Goal: Transaction & Acquisition: Purchase product/service

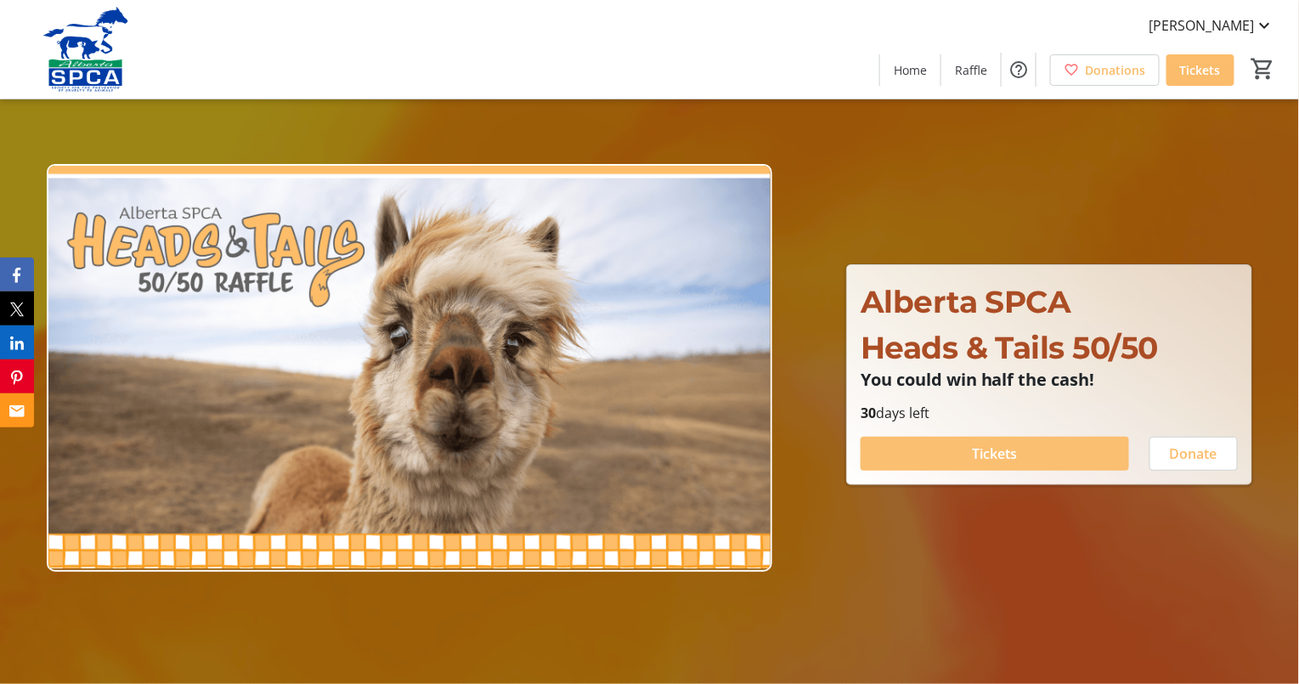
click at [941, 450] on span at bounding box center [995, 453] width 269 height 41
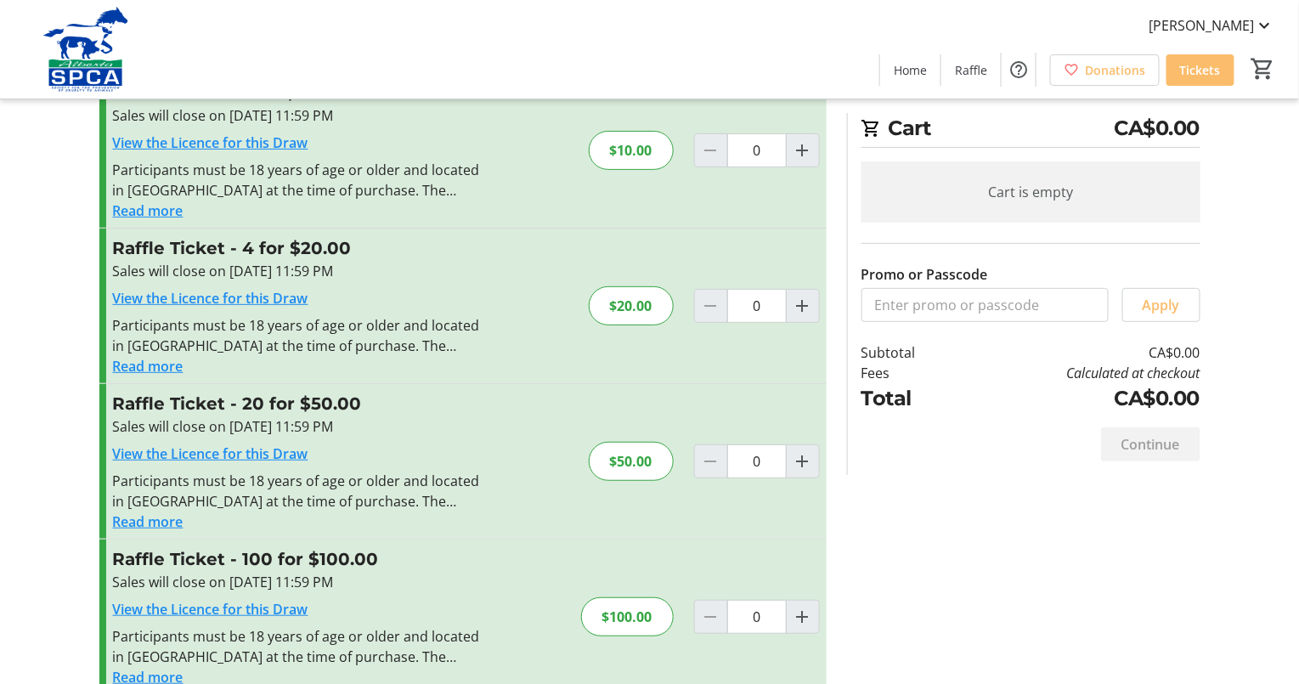
scroll to position [99, 0]
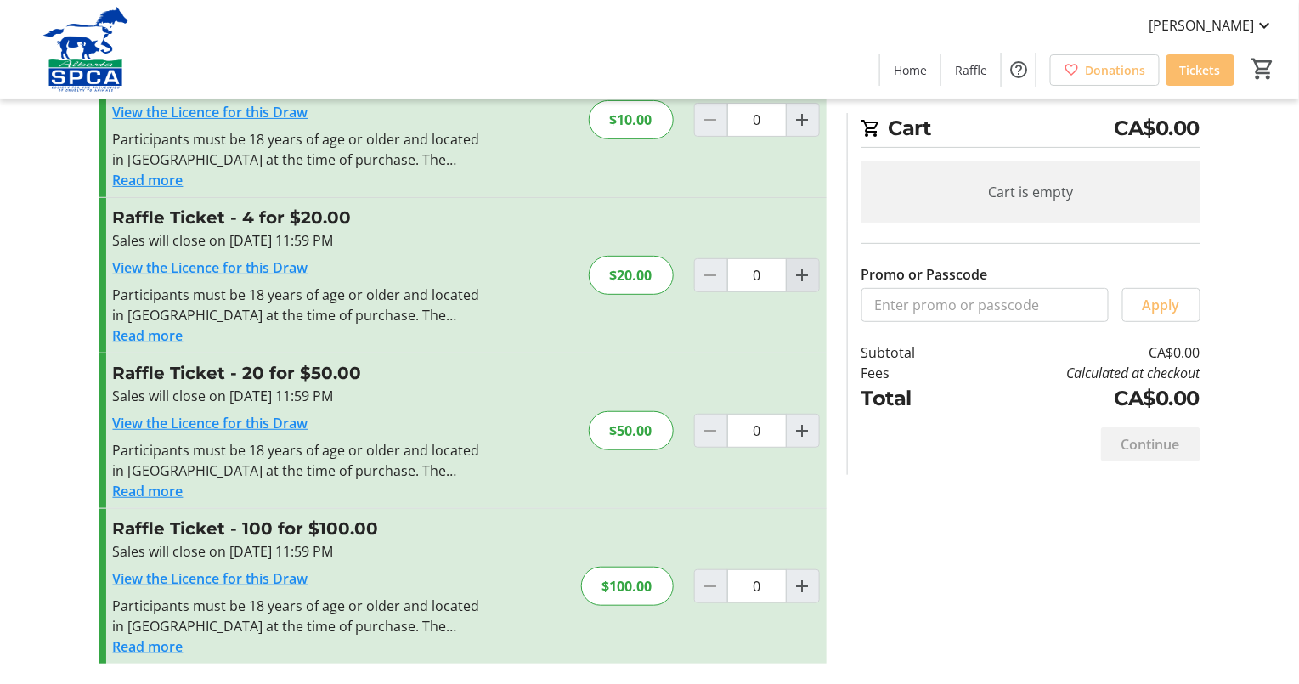
click at [805, 273] on mat-icon "Increment by one" at bounding box center [803, 275] width 20 height 20
type input "1"
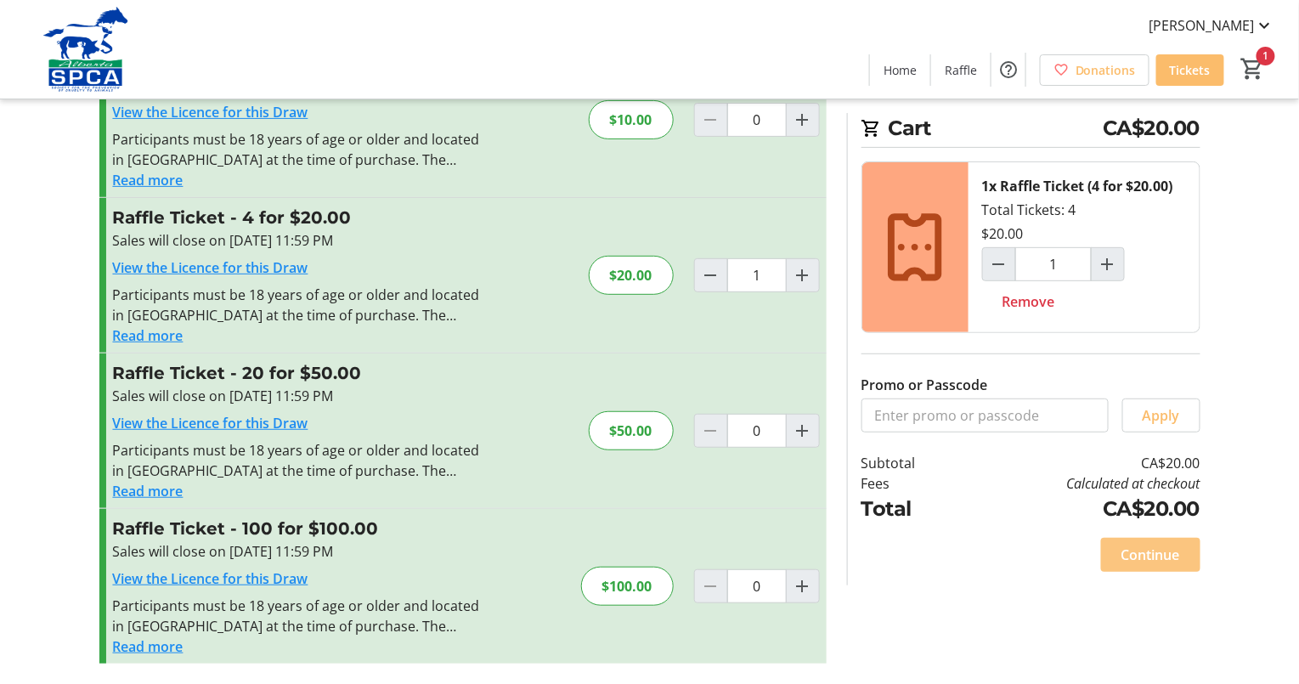
click at [1167, 552] on span "Continue" at bounding box center [1151, 555] width 59 height 20
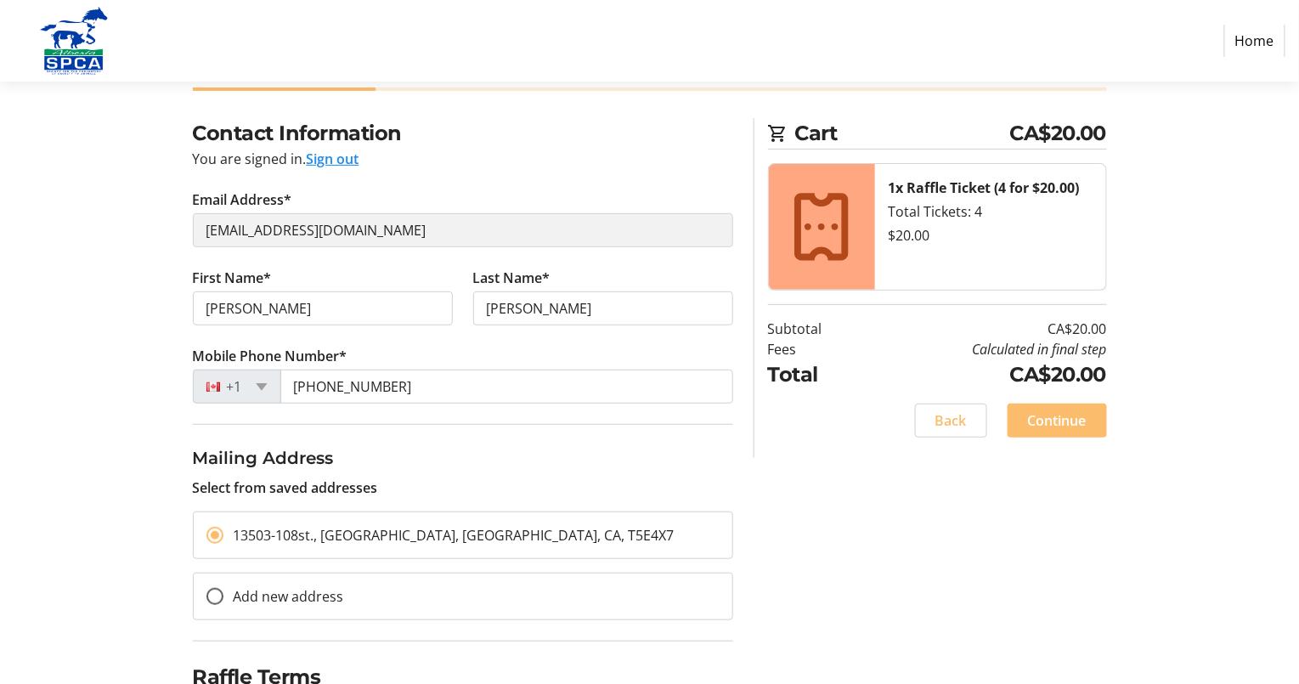
scroll to position [188, 0]
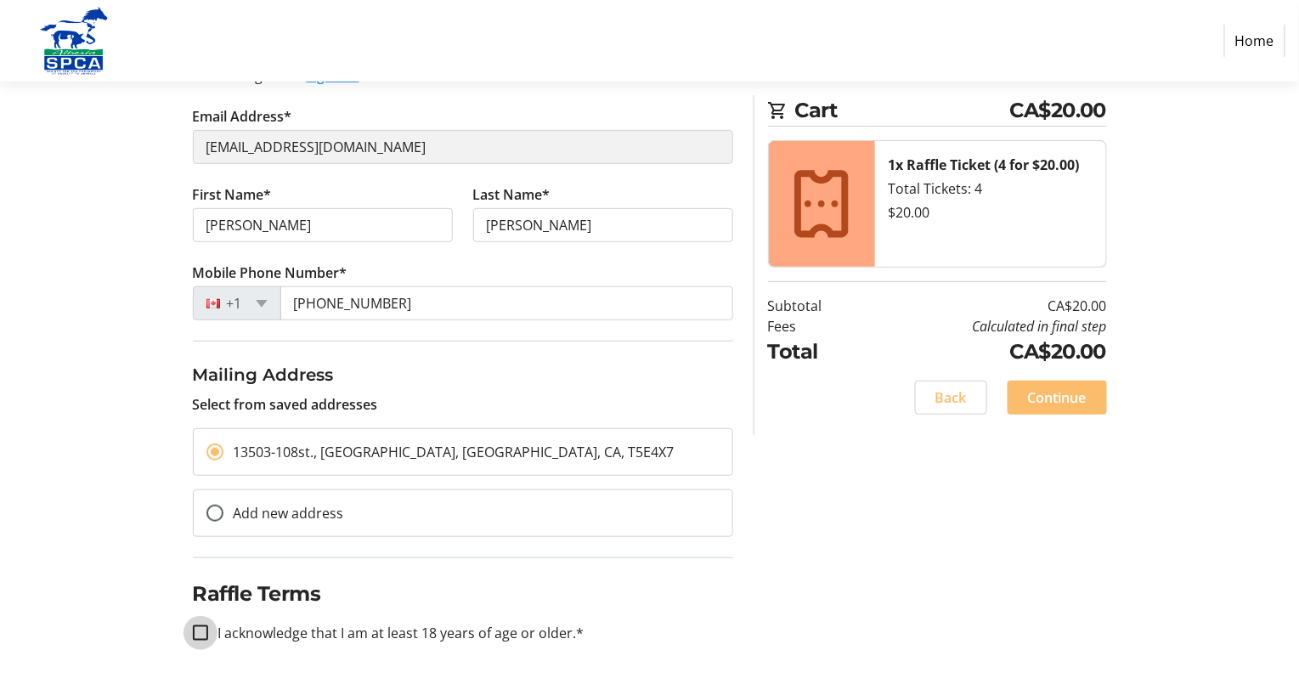
click at [201, 627] on input "I acknowledge that I am at least 18 years of age or older.*" at bounding box center [200, 632] width 15 height 15
checkbox input "true"
click at [1068, 393] on span "Continue" at bounding box center [1057, 398] width 59 height 20
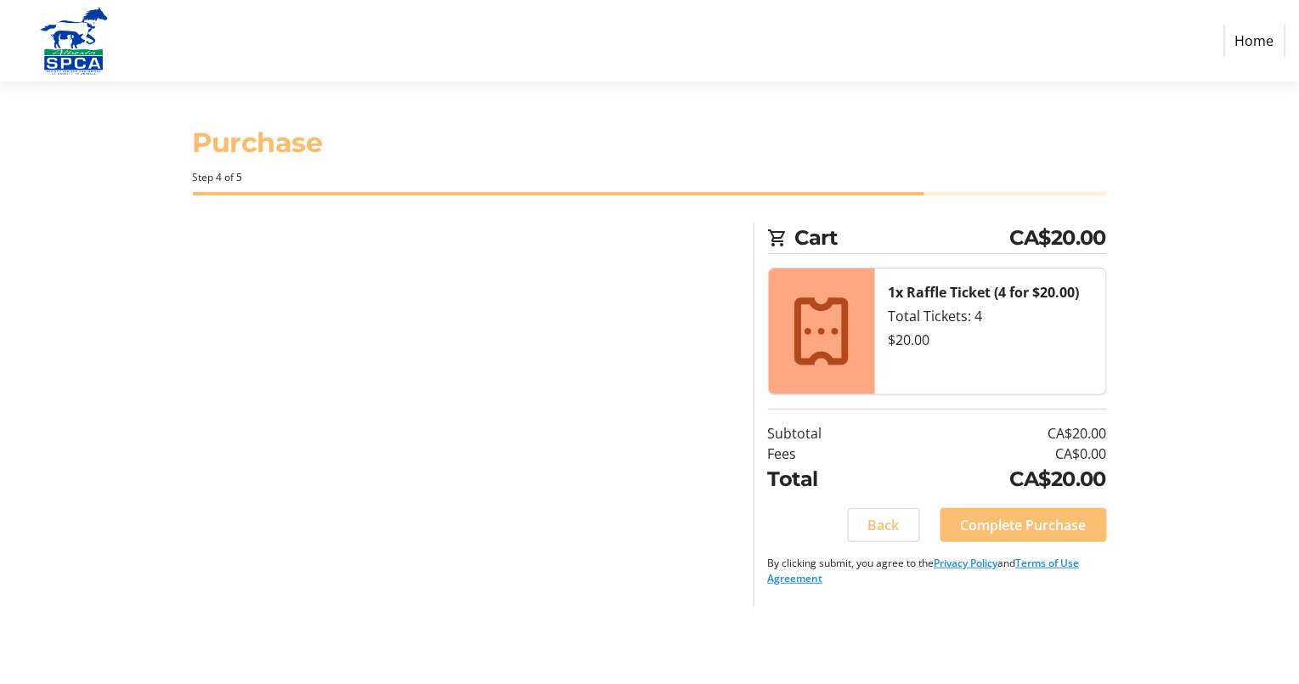
scroll to position [0, 0]
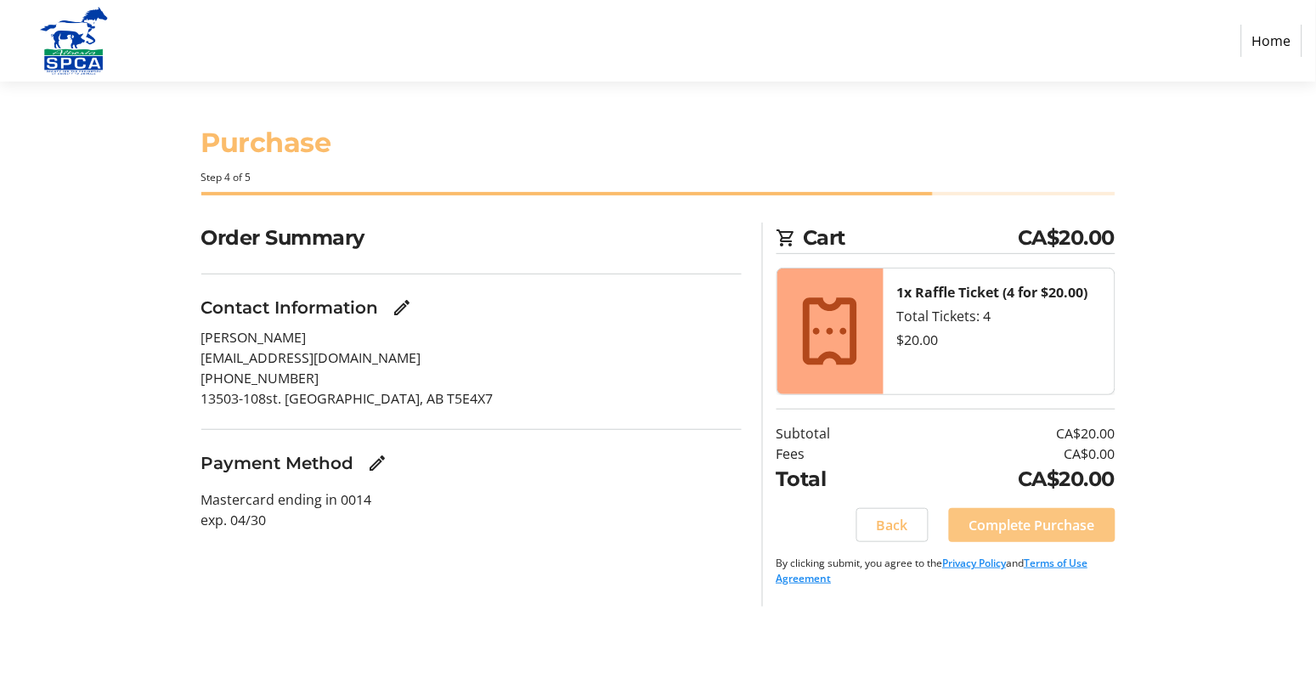
click at [1032, 523] on span "Complete Purchase" at bounding box center [1033, 525] width 126 height 20
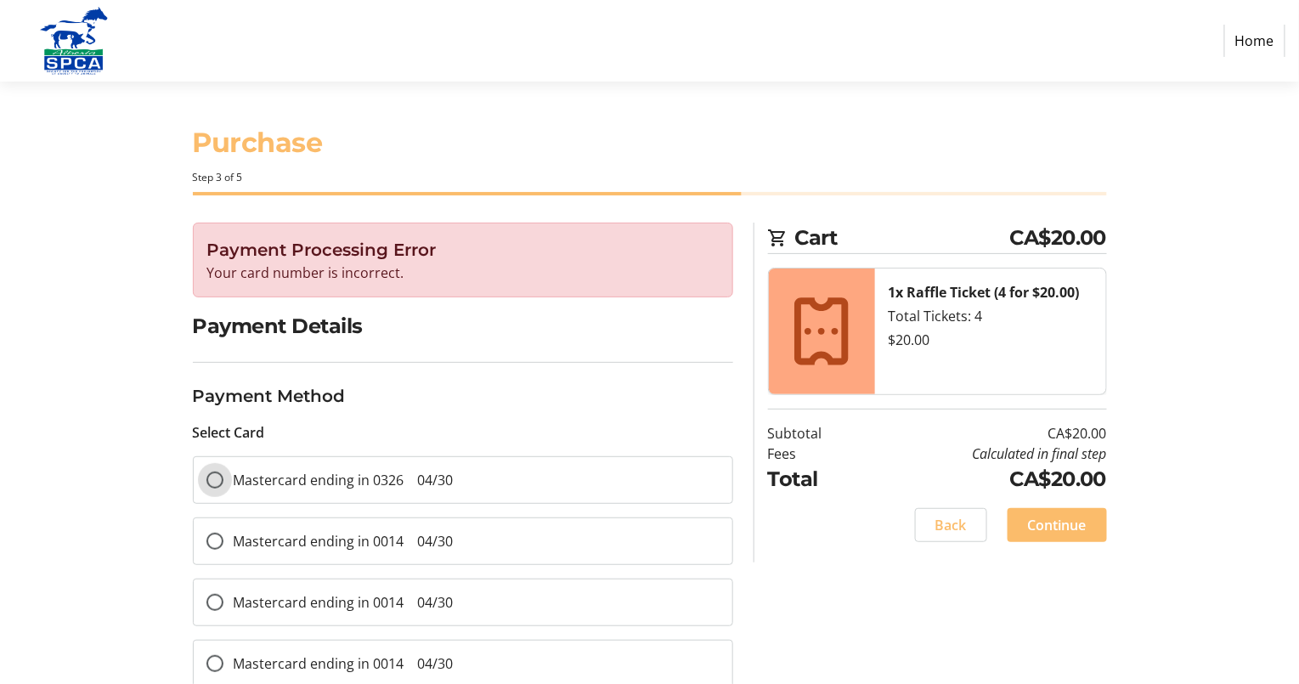
click at [212, 478] on input "Mastercard ending in 0326 04/30" at bounding box center [215, 480] width 17 height 17
radio input "true"
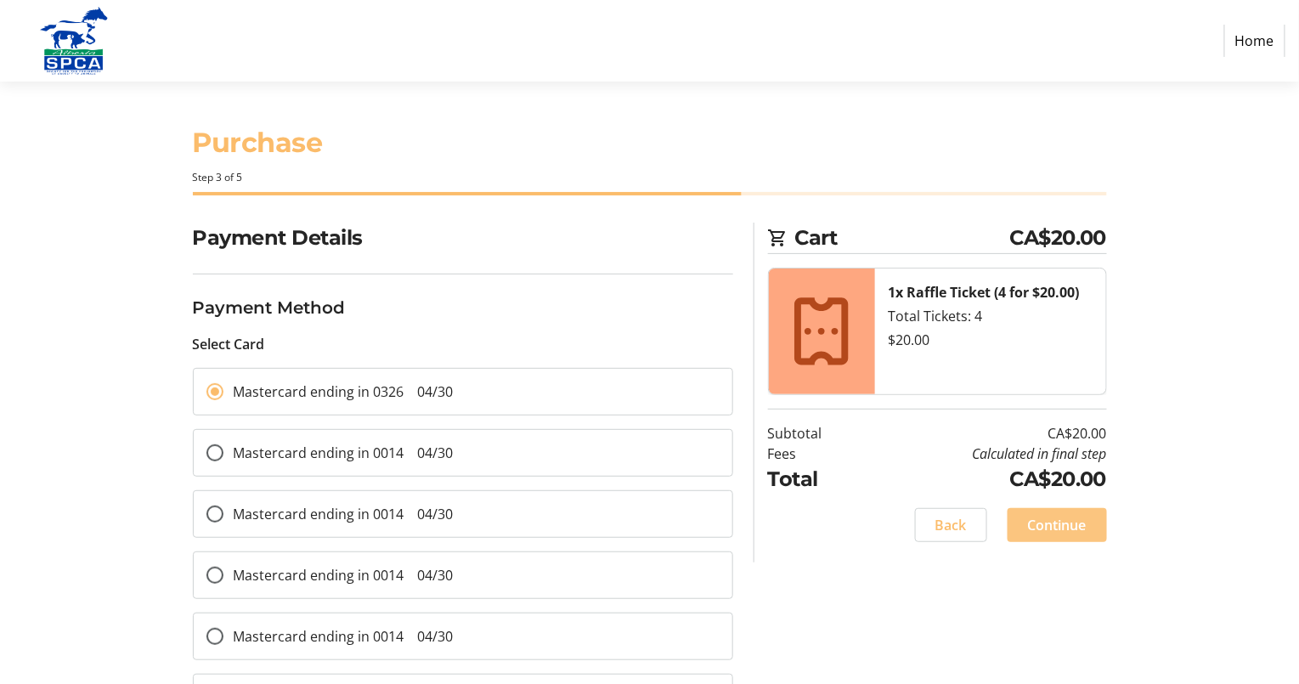
click at [1068, 523] on span "Continue" at bounding box center [1057, 525] width 59 height 20
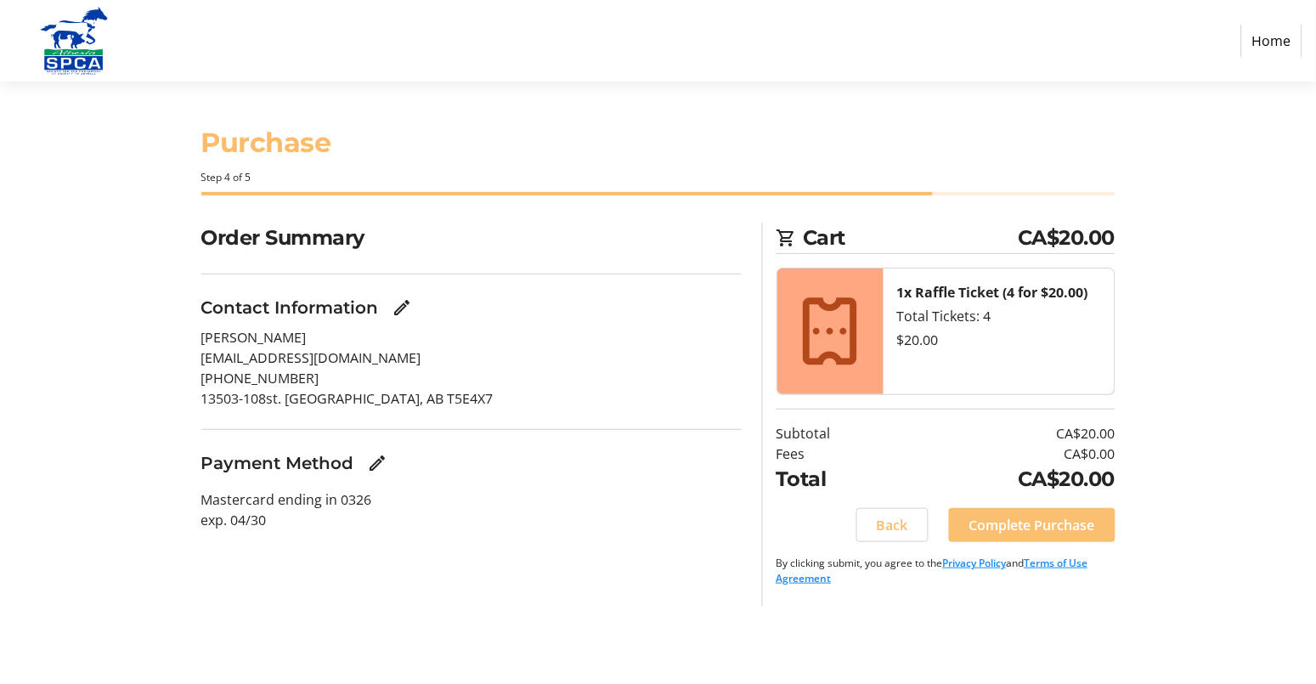
click at [1075, 523] on span "Complete Purchase" at bounding box center [1033, 525] width 126 height 20
